Goal: Information Seeking & Learning: Learn about a topic

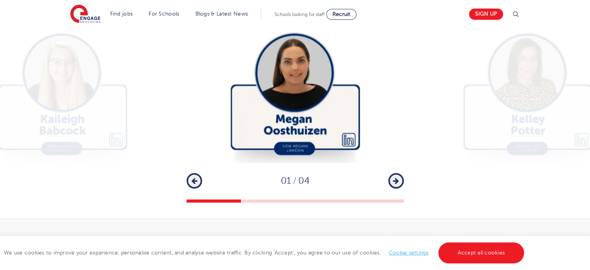
scroll to position [1376, 0]
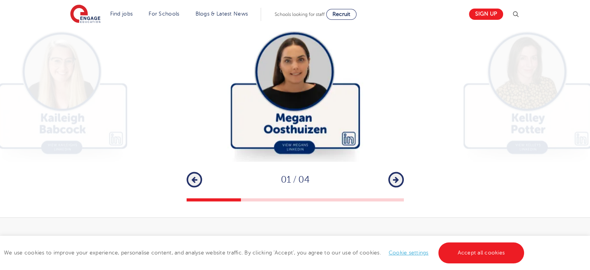
click at [399, 171] on button "Next" at bounding box center [396, 179] width 16 height 16
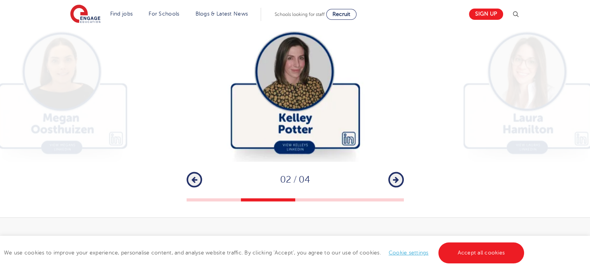
click at [399, 171] on button "Next" at bounding box center [396, 179] width 16 height 16
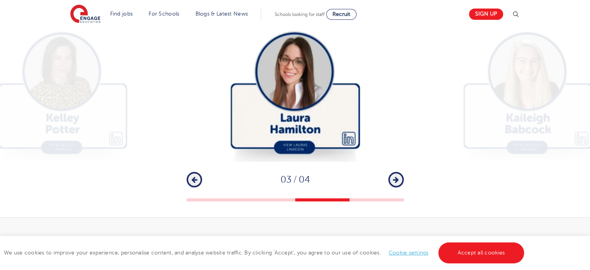
click at [399, 171] on button "Next" at bounding box center [396, 179] width 16 height 16
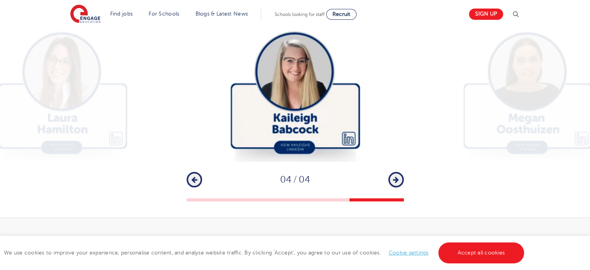
click at [399, 171] on button "Next" at bounding box center [396, 179] width 16 height 16
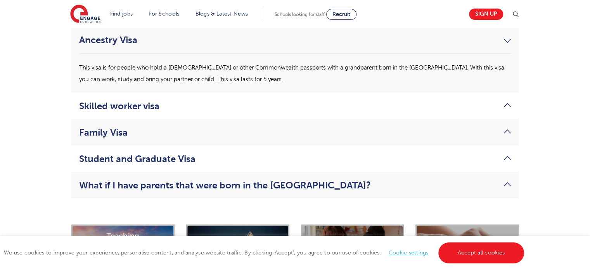
scroll to position [2136, 0]
click at [508, 100] on link "Skilled worker visa" at bounding box center [295, 105] width 432 height 11
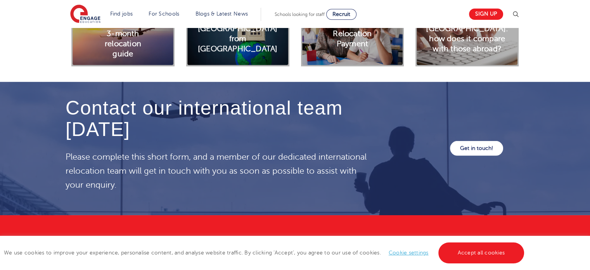
scroll to position [2360, 0]
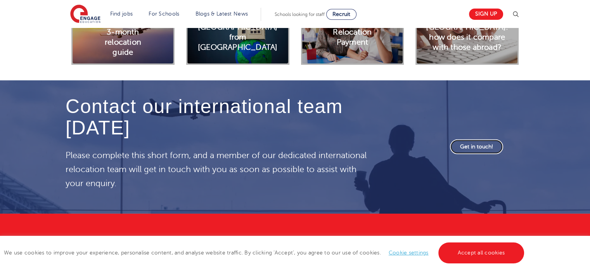
click at [478, 139] on link "Get in touch!" at bounding box center [476, 146] width 53 height 15
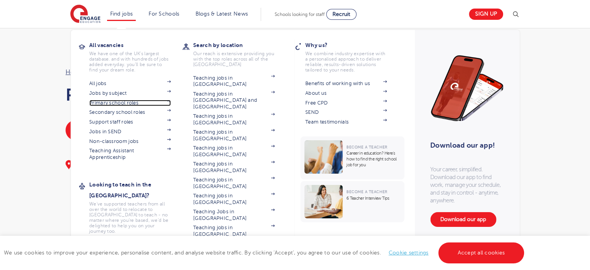
click at [123, 104] on link "Primary school roles" at bounding box center [129, 103] width 81 height 6
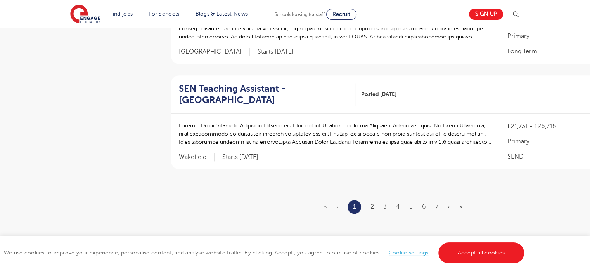
scroll to position [932, 0]
click at [372, 202] on link "2" at bounding box center [371, 205] width 3 height 7
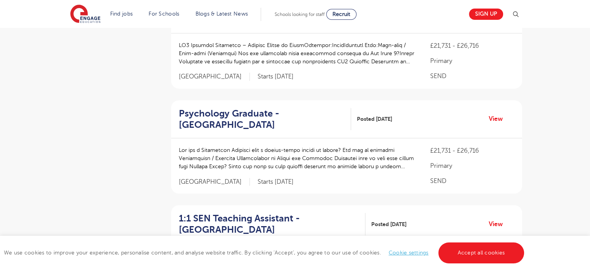
scroll to position [324, 0]
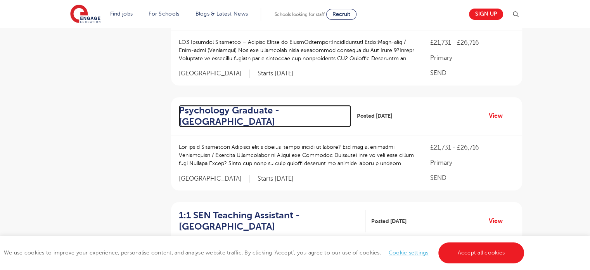
click at [237, 110] on h2 "Psychology Graduate - [GEOGRAPHIC_DATA]" at bounding box center [262, 116] width 166 height 22
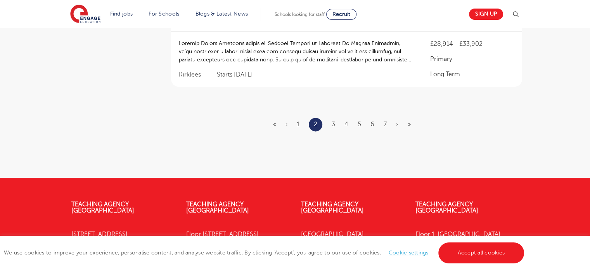
scroll to position [1058, 0]
click at [334, 120] on link "3" at bounding box center [333, 123] width 3 height 7
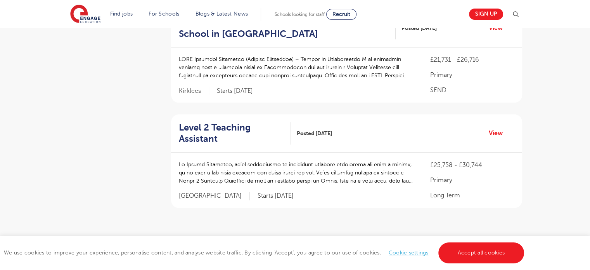
scroll to position [937, 0]
click at [350, 238] on ul "« ‹ 1 2 3 4 5 6 7 › »" at bounding box center [346, 245] width 147 height 14
click at [347, 241] on link "4" at bounding box center [346, 244] width 4 height 7
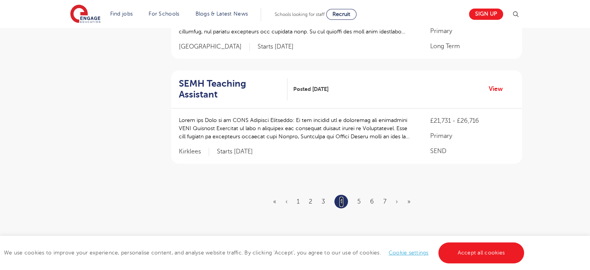
scroll to position [971, 0]
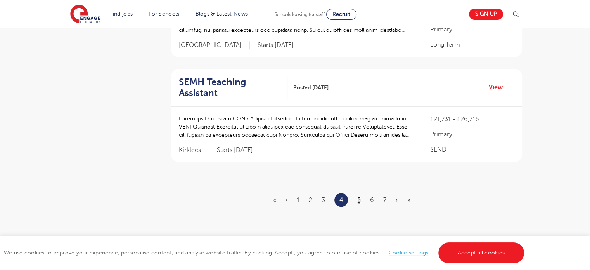
click at [360, 196] on link "5" at bounding box center [358, 199] width 3 height 7
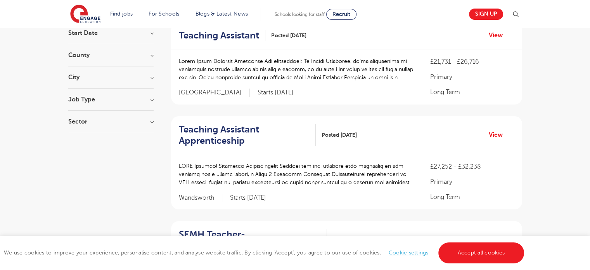
scroll to position [24, 0]
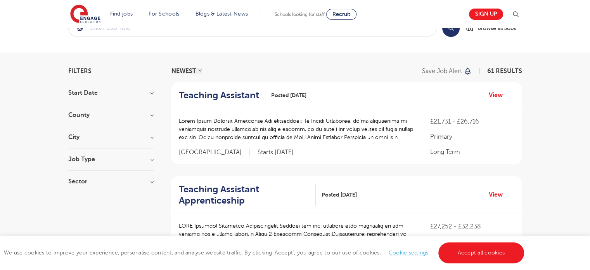
click at [152, 159] on h3 "Job Type" at bounding box center [110, 159] width 85 height 6
click at [80, 173] on label "Long Term 32" at bounding box center [101, 175] width 42 height 10
click at [80, 173] on input "Long Term 32" at bounding box center [82, 173] width 5 height 5
checkbox input "true"
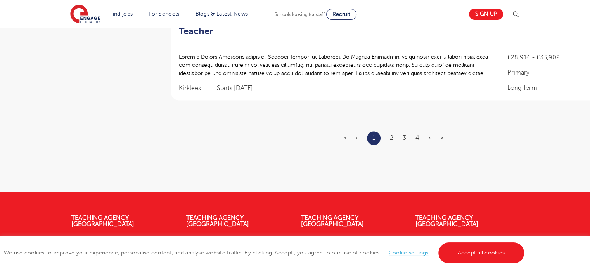
scroll to position [1013, 0]
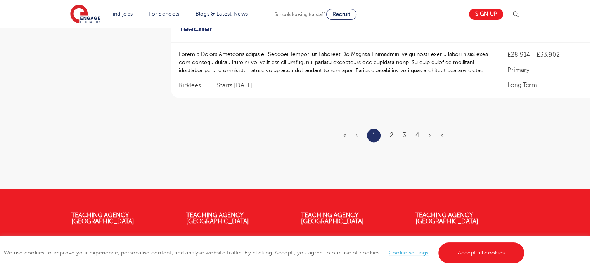
click at [394, 128] on ul "« ‹ 1 2 3 4 › »" at bounding box center [397, 135] width 109 height 14
click at [391, 131] on link "2" at bounding box center [391, 134] width 3 height 7
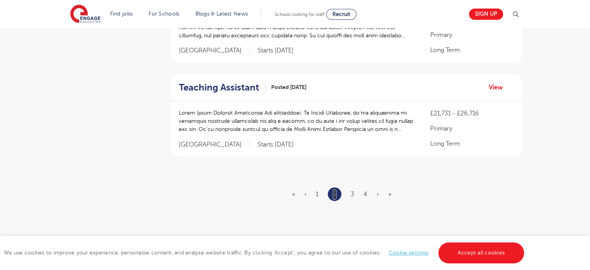
scroll to position [966, 0]
click at [353, 190] on link "3" at bounding box center [352, 193] width 3 height 7
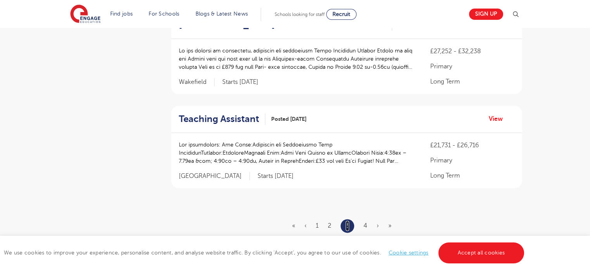
scroll to position [923, 0]
click at [366, 223] on link "4" at bounding box center [365, 225] width 4 height 7
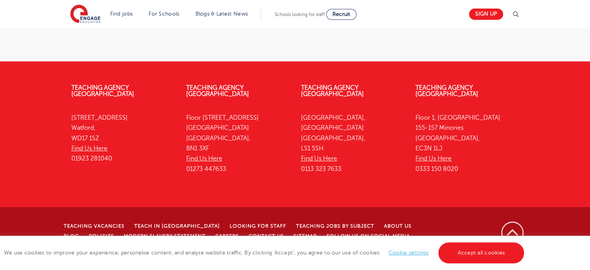
scroll to position [0, 0]
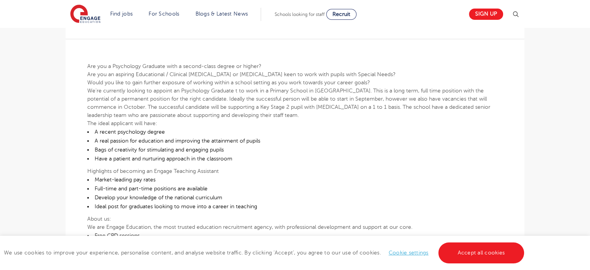
scroll to position [206, 0]
